Goal: Navigation & Orientation: Find specific page/section

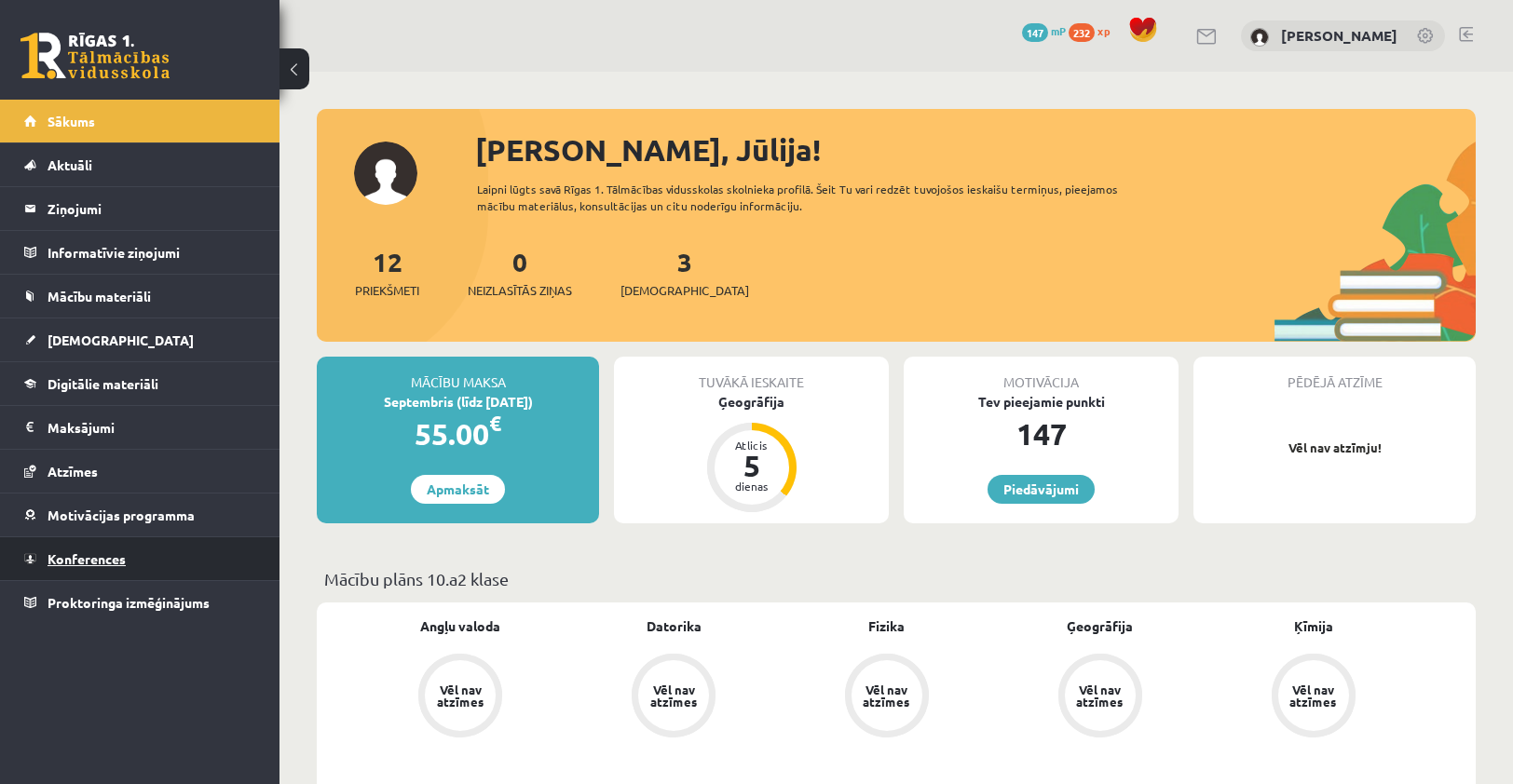
click at [106, 545] on link "Konferences" at bounding box center [140, 559] width 232 height 43
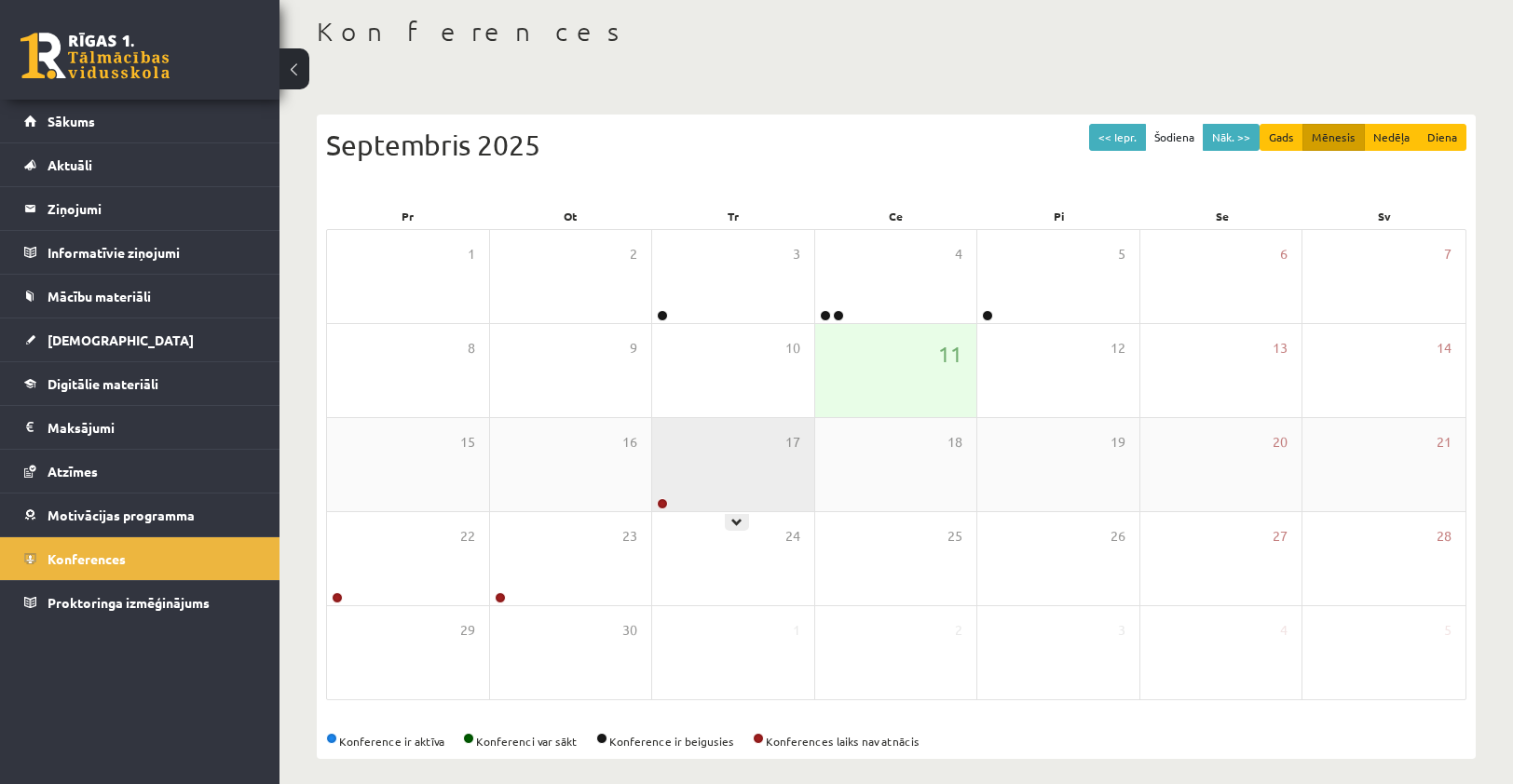
scroll to position [104, 0]
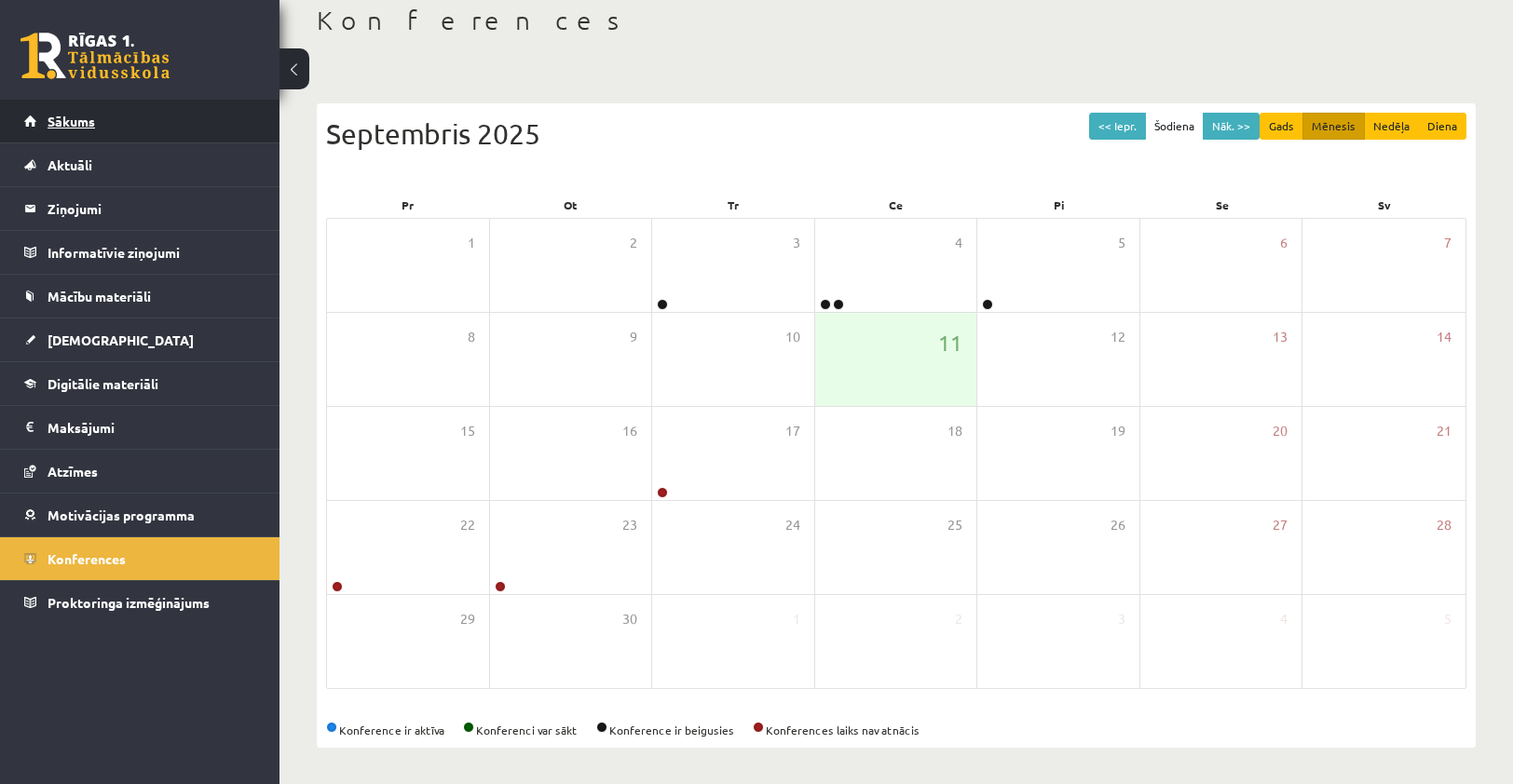
click at [35, 125] on link "Sākums" at bounding box center [140, 121] width 232 height 43
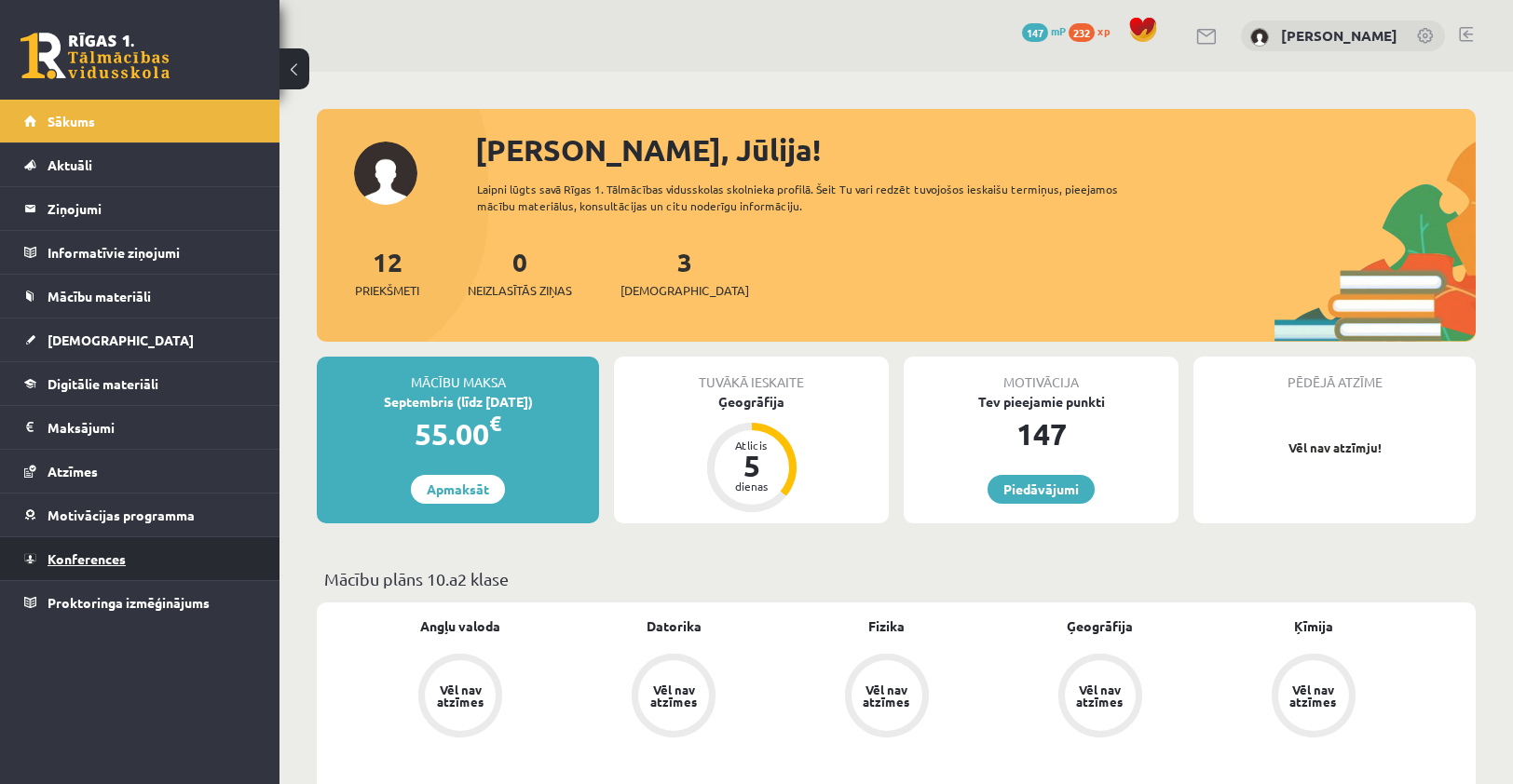
click at [115, 564] on link "Konferences" at bounding box center [140, 559] width 232 height 43
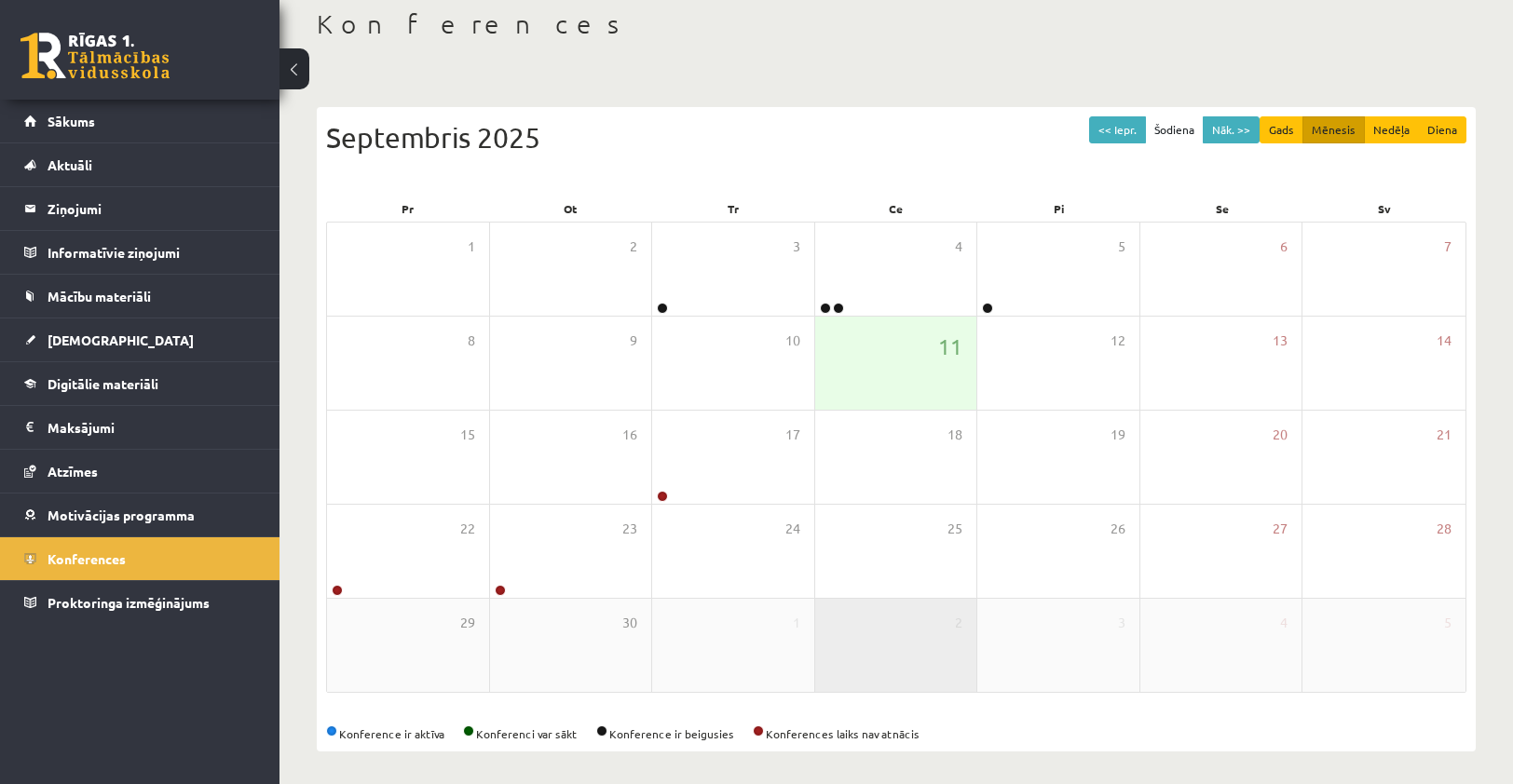
scroll to position [104, 0]
